Goal: Transaction & Acquisition: Purchase product/service

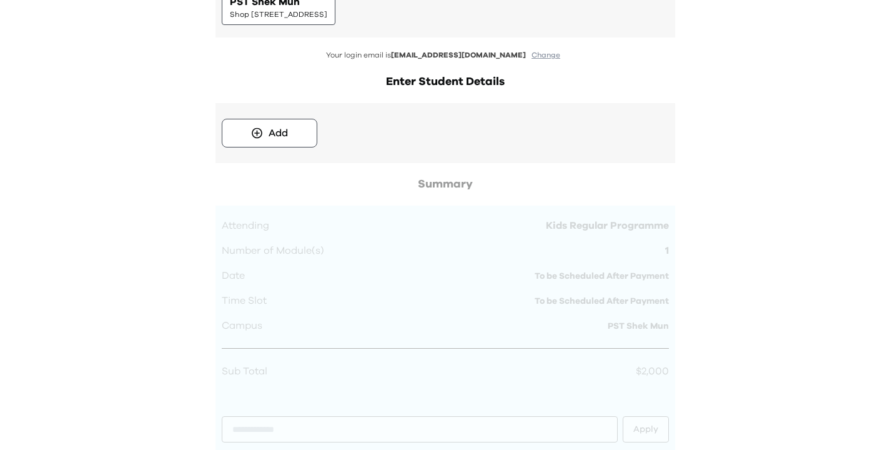
scroll to position [336, 0]
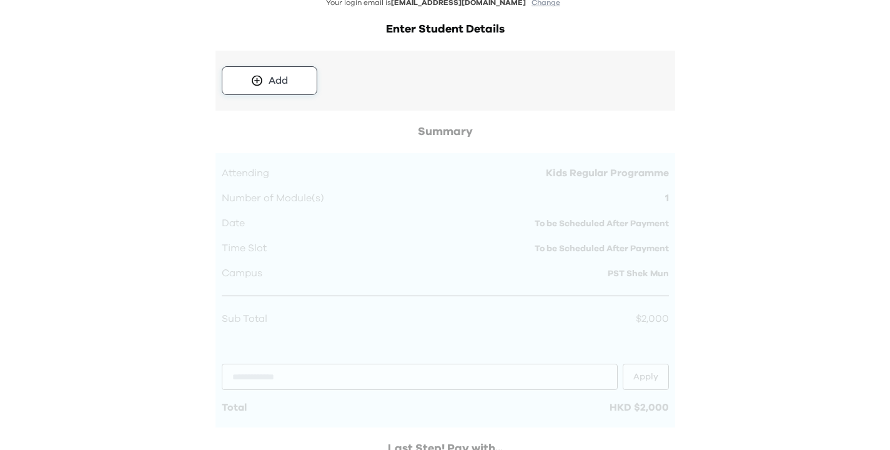
click at [267, 87] on button "Add" at bounding box center [270, 80] width 96 height 29
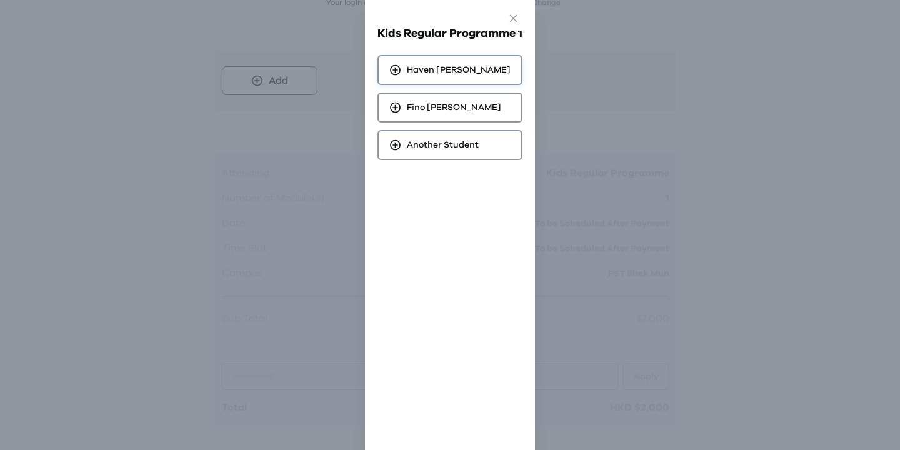
click at [424, 74] on span "[PERSON_NAME]" at bounding box center [459, 70] width 104 height 12
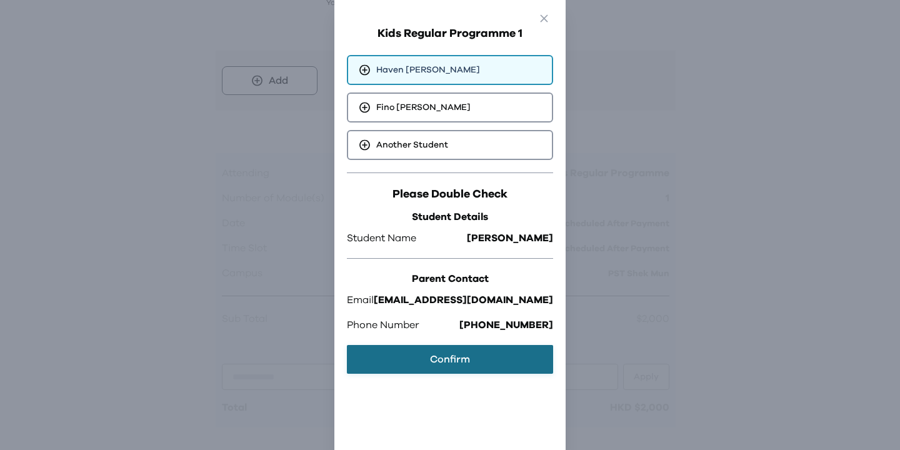
click at [438, 359] on button "Confirm" at bounding box center [450, 359] width 206 height 29
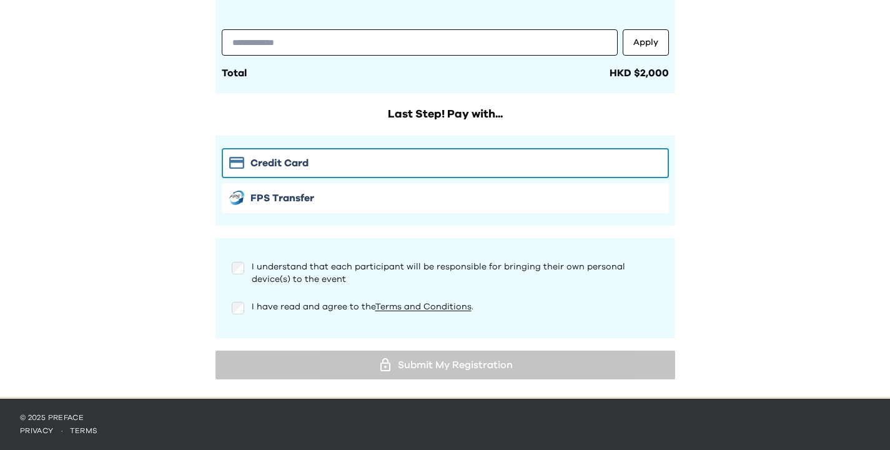
scroll to position [634, 0]
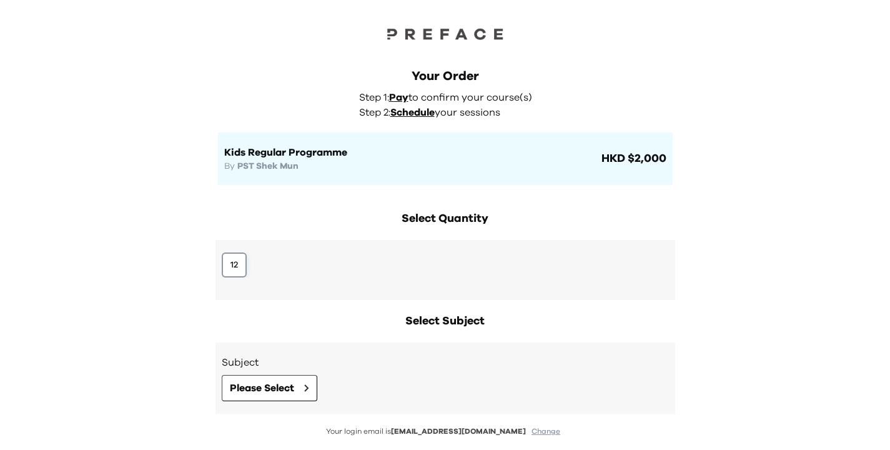
click at [241, 260] on button "12" at bounding box center [234, 264] width 25 height 25
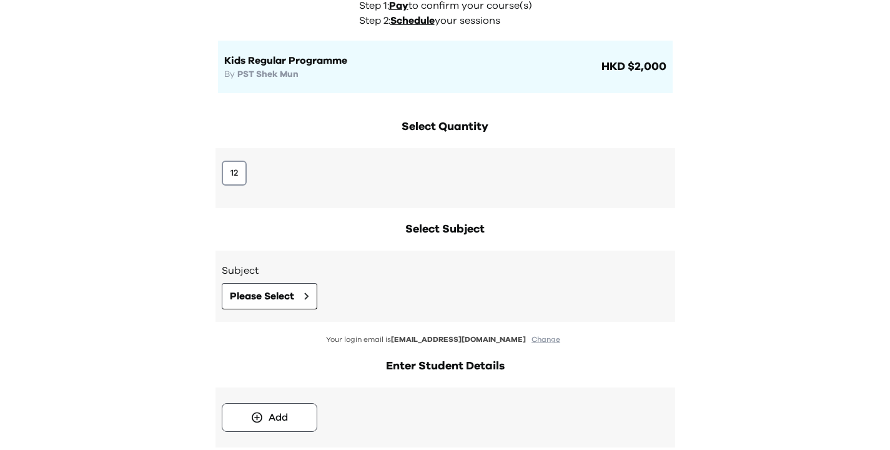
scroll to position [91, 0]
click at [231, 178] on button "12" at bounding box center [234, 174] width 25 height 25
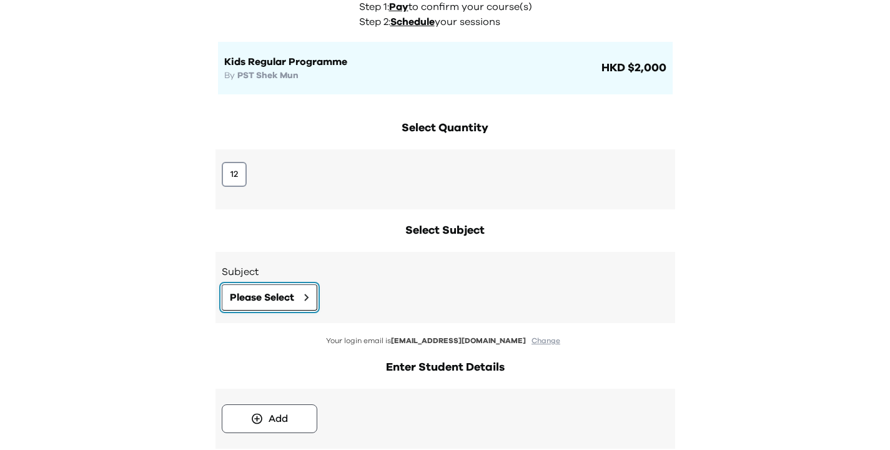
click at [296, 304] on button "Please Select" at bounding box center [270, 297] width 96 height 26
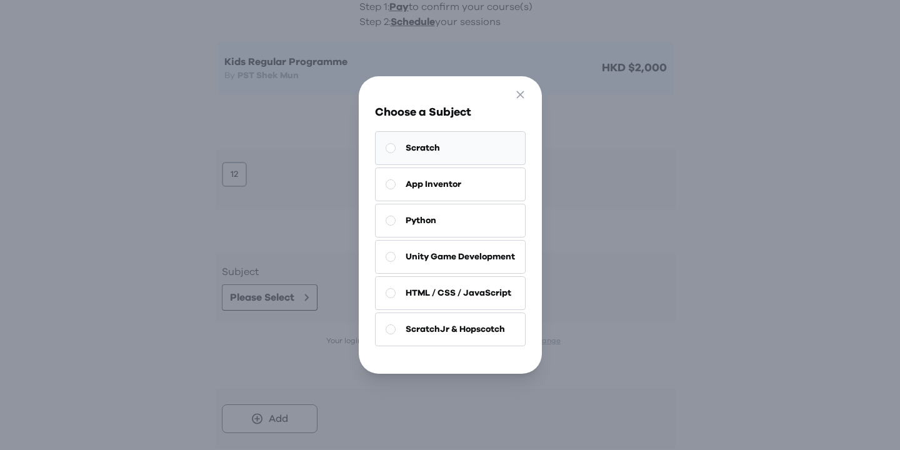
click at [425, 149] on span "Scratch" at bounding box center [423, 148] width 34 height 12
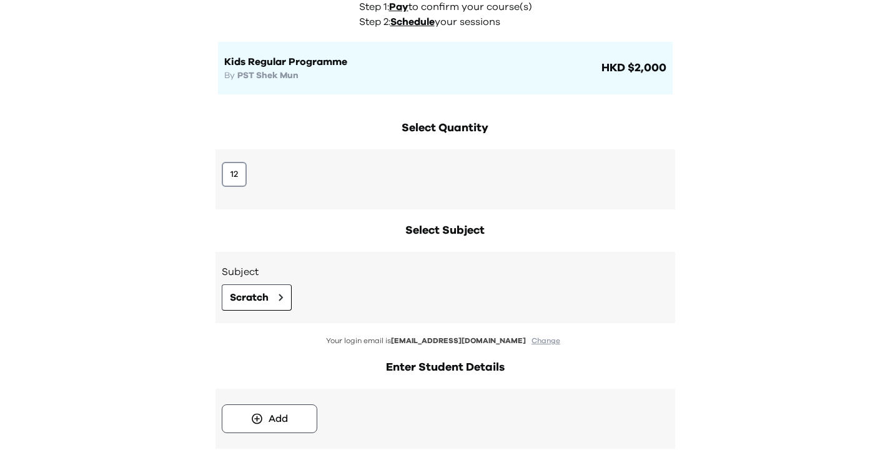
scroll to position [129, 0]
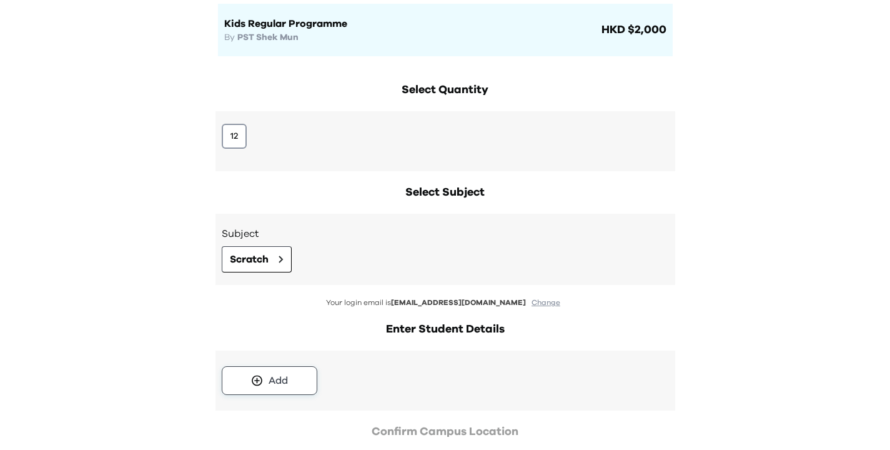
click at [299, 377] on button "Add" at bounding box center [270, 380] width 96 height 29
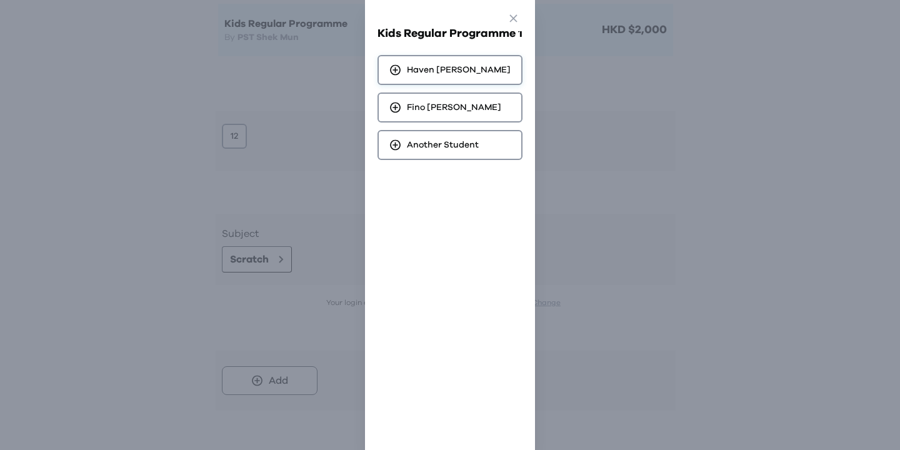
click at [407, 72] on span "[PERSON_NAME]" at bounding box center [459, 70] width 104 height 12
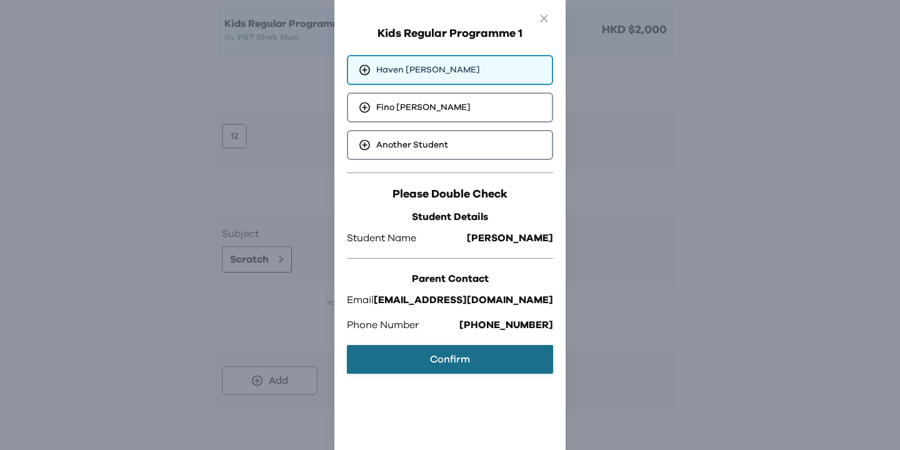
click at [441, 359] on button "Confirm" at bounding box center [450, 359] width 206 height 29
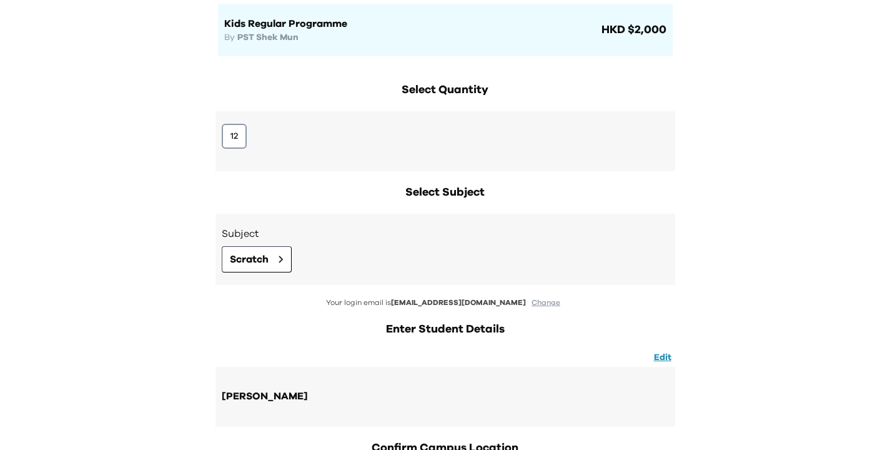
click at [622, 327] on div "Go Back Close Kids Regular Programme 1 Haven Liang Fino Liang Another Student P…" at bounding box center [445, 225] width 890 height 450
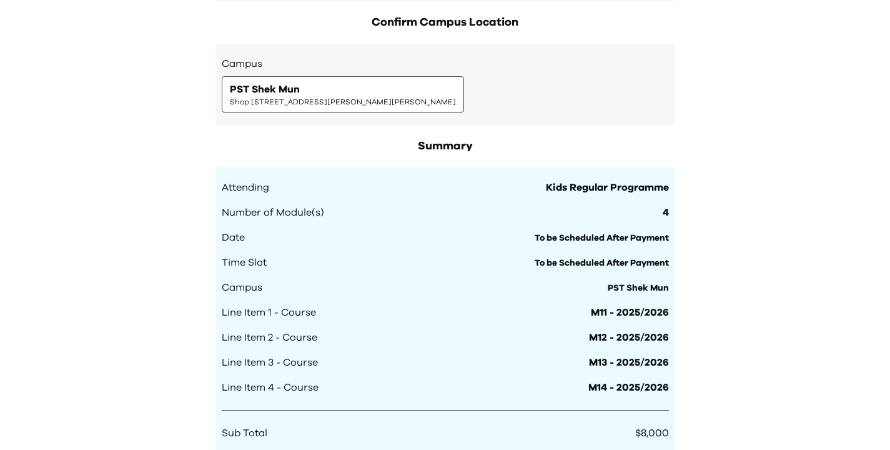
scroll to position [573, 0]
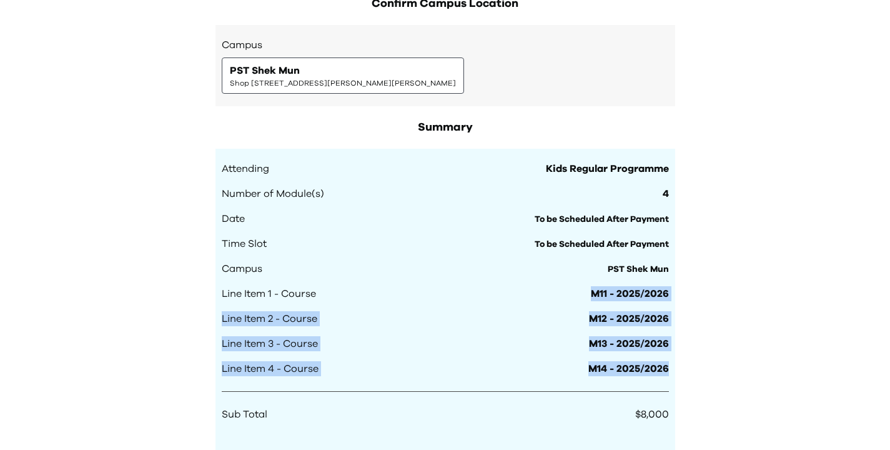
drag, startPoint x: 582, startPoint y: 292, endPoint x: 664, endPoint y: 378, distance: 118.9
click at [664, 378] on div "Attending Kids Regular Programme Number of Module(s) 4 Date To be Scheduled Aft…" at bounding box center [446, 336] width 460 height 374
click at [711, 366] on div "Your Order Step 1: Pay to confirm your course(s) Step 2: Schedule your sessions…" at bounding box center [445, 127] width 890 height 1400
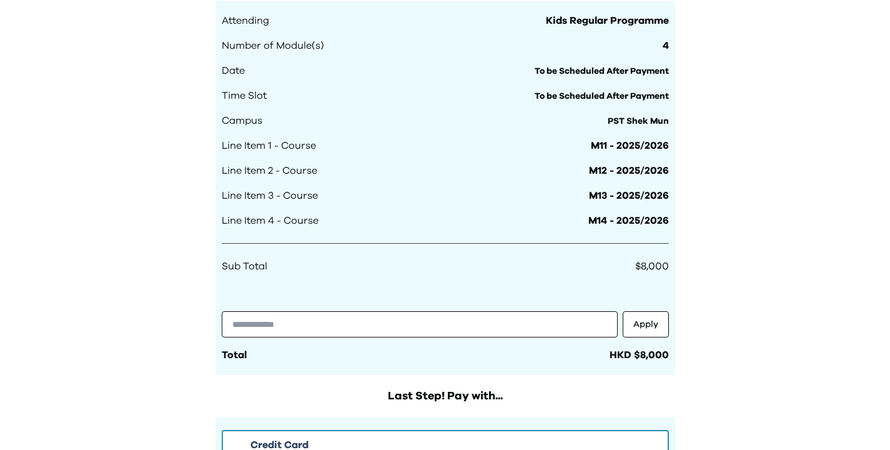
scroll to position [1003, 0]
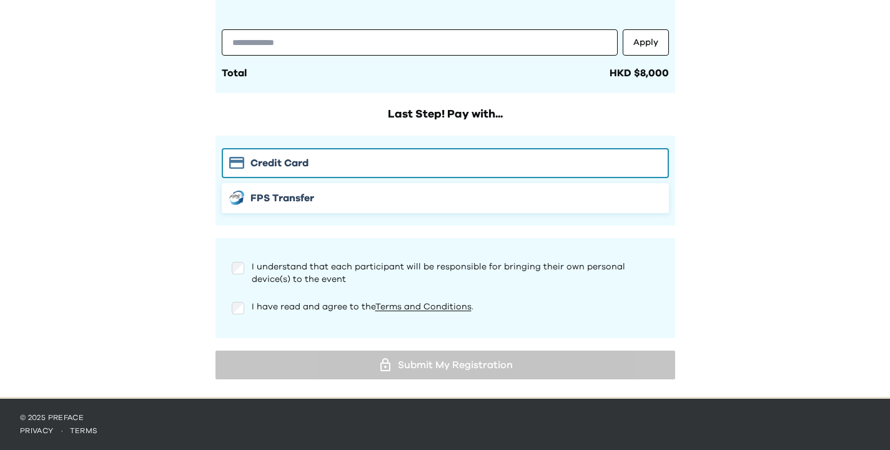
click at [321, 202] on div "FPS Transfer" at bounding box center [445, 198] width 432 height 15
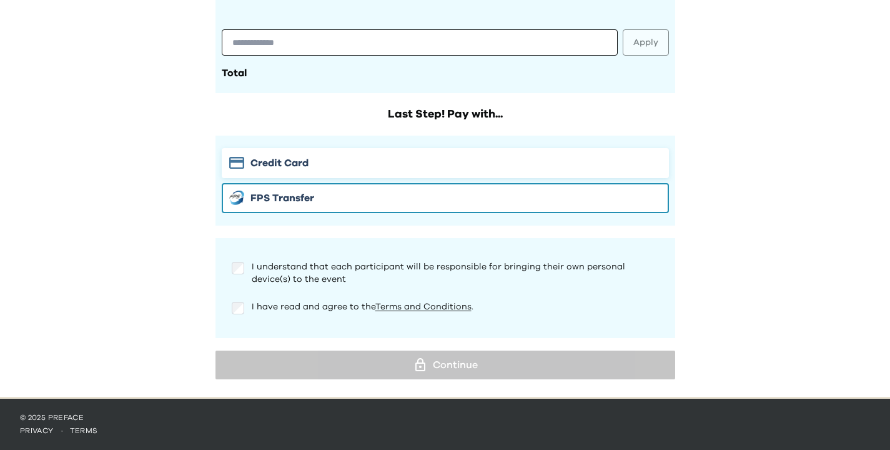
click at [341, 151] on button "Credit Card" at bounding box center [445, 163] width 447 height 30
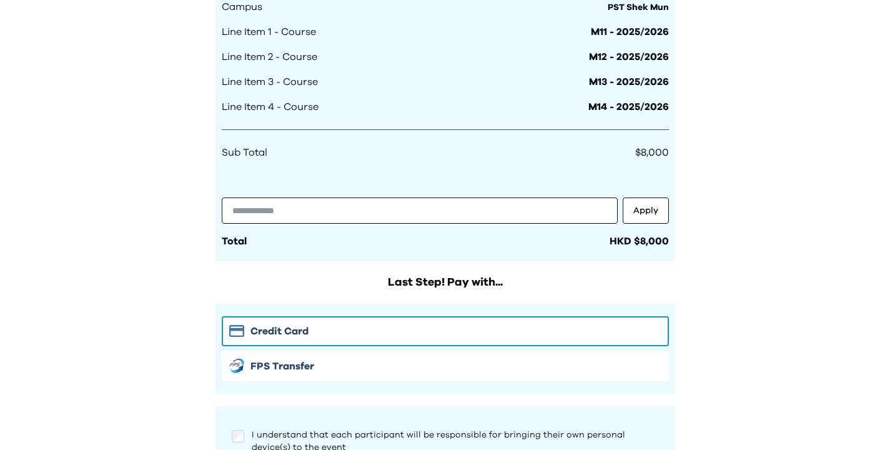
scroll to position [910, 0]
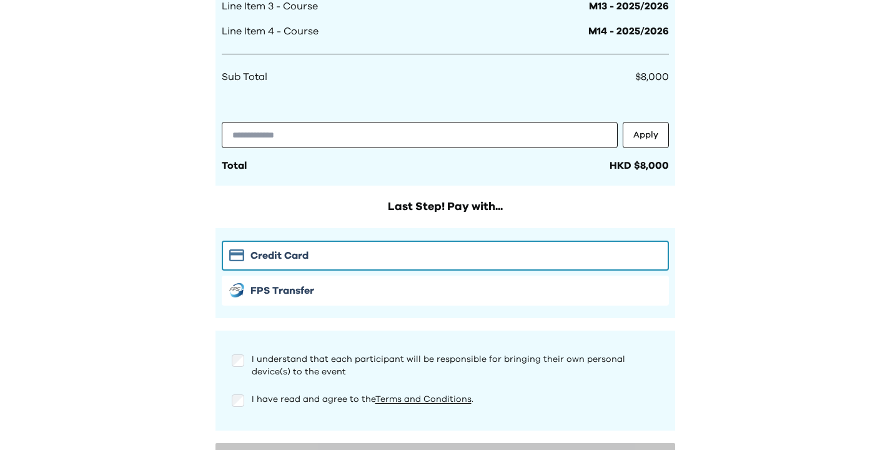
click at [287, 314] on div "Credit Card FPS Transfer" at bounding box center [446, 273] width 460 height 90
click at [291, 302] on button "FPS Transfer" at bounding box center [445, 291] width 447 height 30
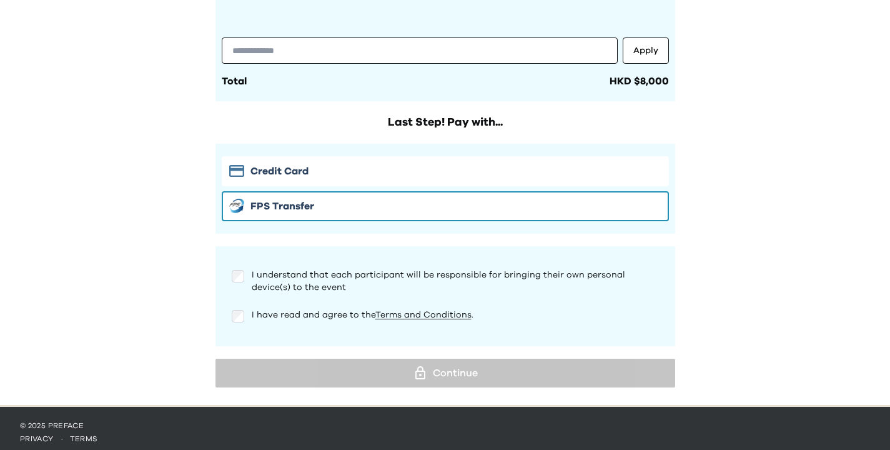
scroll to position [995, 0]
click at [303, 176] on span "Credit Card" at bounding box center [280, 171] width 58 height 15
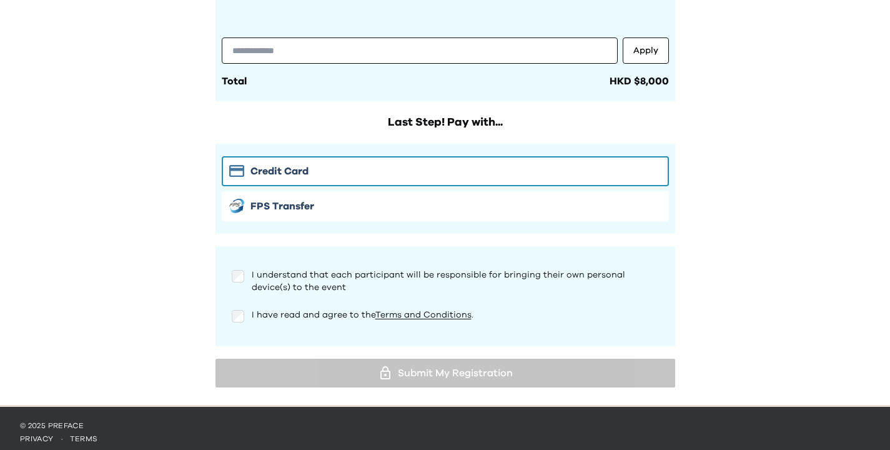
click at [246, 272] on div "I understand that each participant will be responsible for bringing their own p…" at bounding box center [445, 281] width 427 height 25
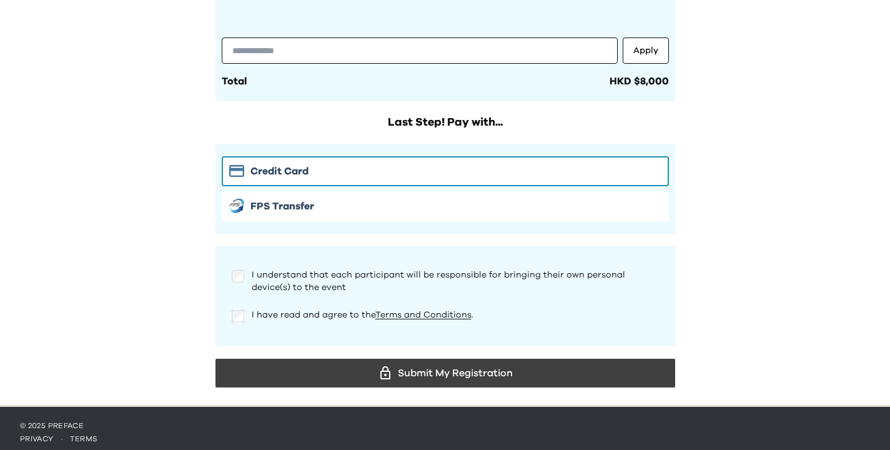
scroll to position [0, 0]
